Goal: Information Seeking & Learning: Learn about a topic

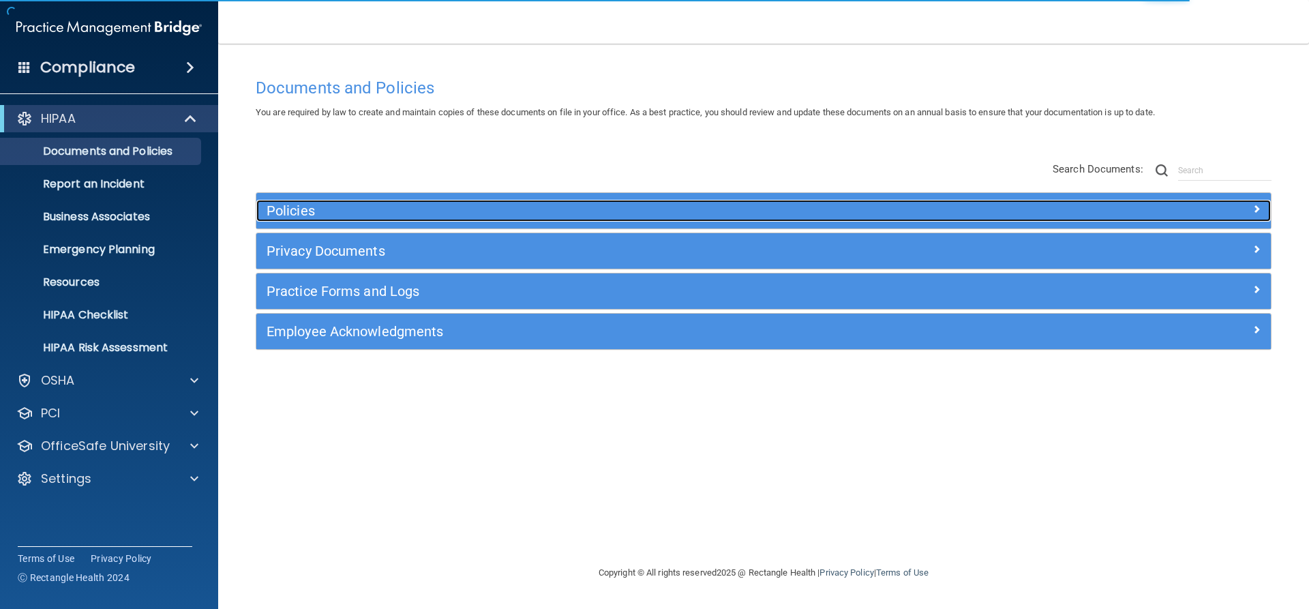
click at [318, 207] on h5 "Policies" at bounding box center [637, 210] width 741 height 15
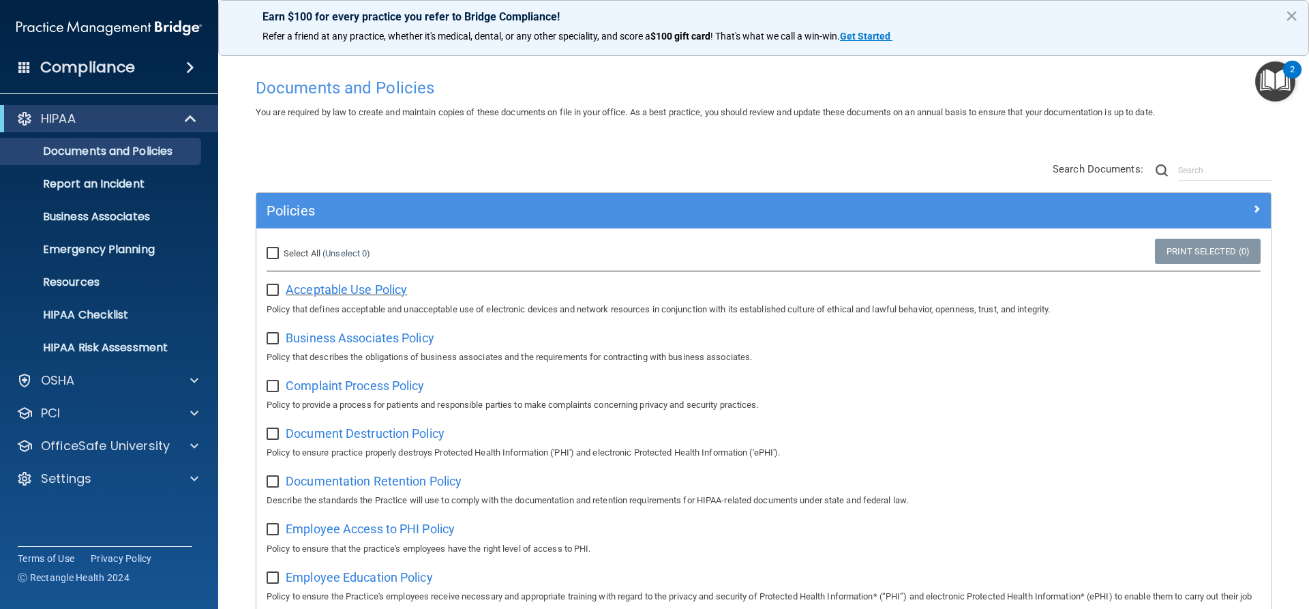
click at [366, 288] on span "Acceptable Use Policy" at bounding box center [346, 289] width 121 height 14
click at [98, 248] on p "Emergency Planning" at bounding box center [102, 250] width 186 height 14
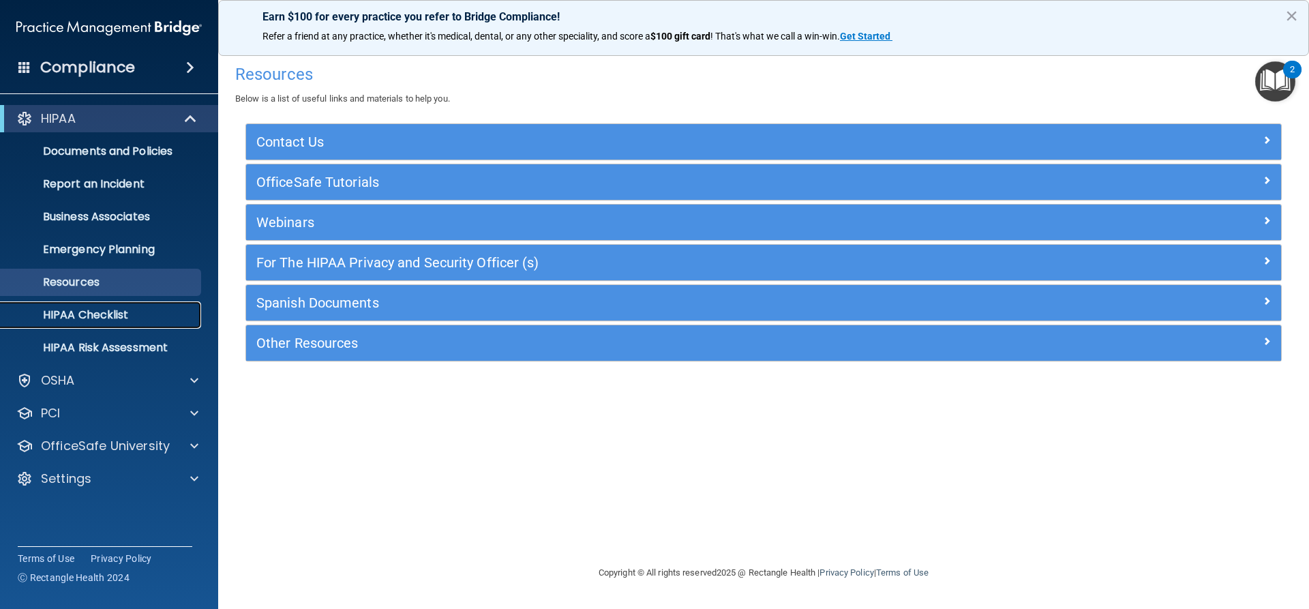
click at [82, 316] on p "HIPAA Checklist" at bounding box center [102, 315] width 186 height 14
